Goal: Register for event/course

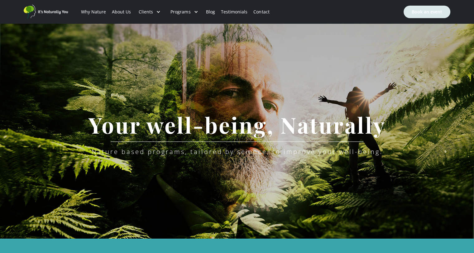
click at [417, 11] on link "Book an event" at bounding box center [427, 12] width 47 height 12
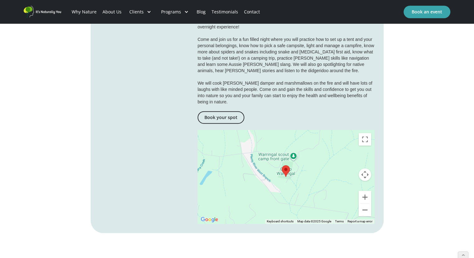
scroll to position [374, 0]
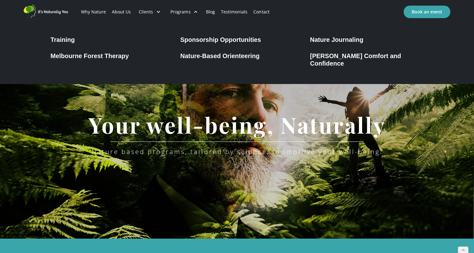
click at [344, 56] on div "[PERSON_NAME] Comfort and Confidence" at bounding box center [366, 59] width 113 height 15
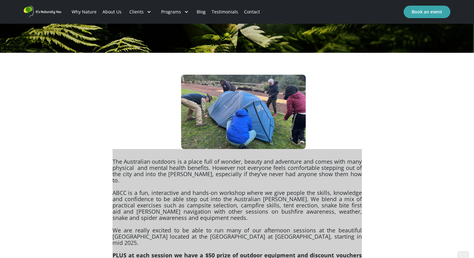
scroll to position [187, 0]
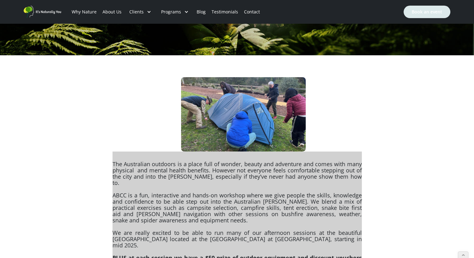
click at [430, 9] on link "Book an event" at bounding box center [427, 12] width 47 height 12
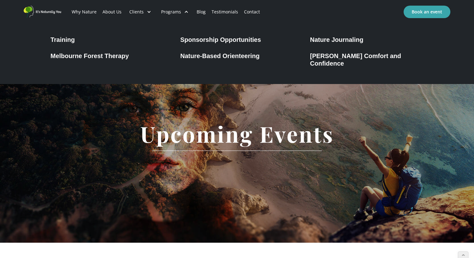
click at [321, 56] on div "[PERSON_NAME] Comfort and Confidence" at bounding box center [366, 59] width 113 height 15
